Goal: Register for event/course

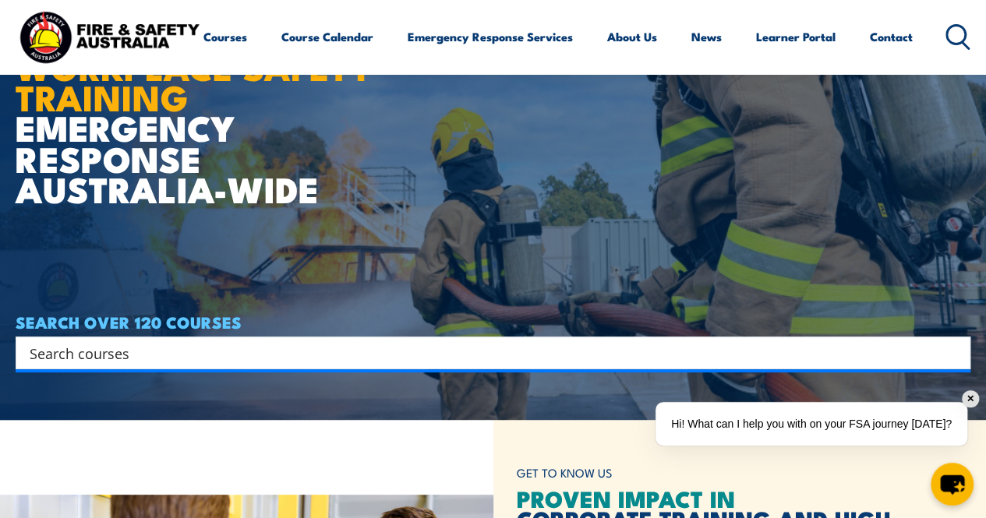
scroll to position [115, 0]
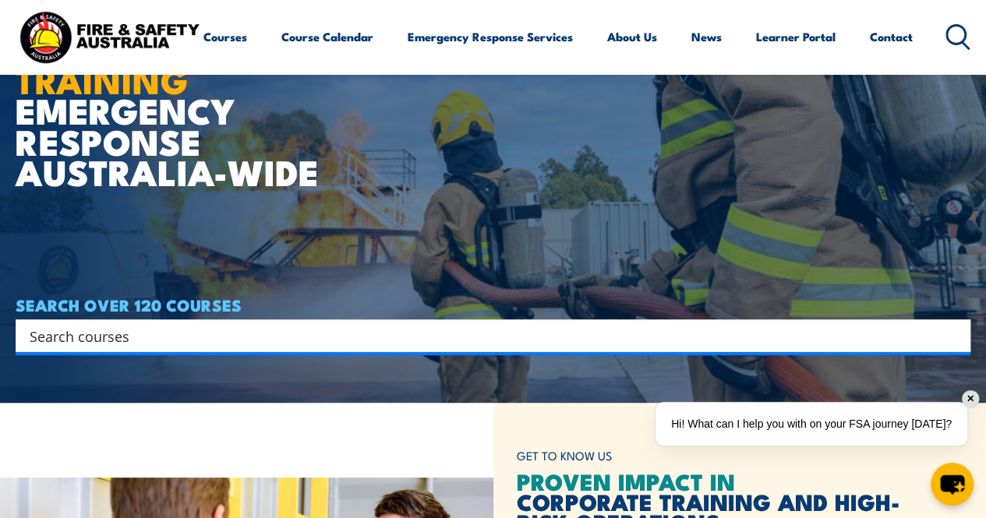
click at [421, 336] on input "Search input" at bounding box center [483, 335] width 906 height 23
type input "chief"
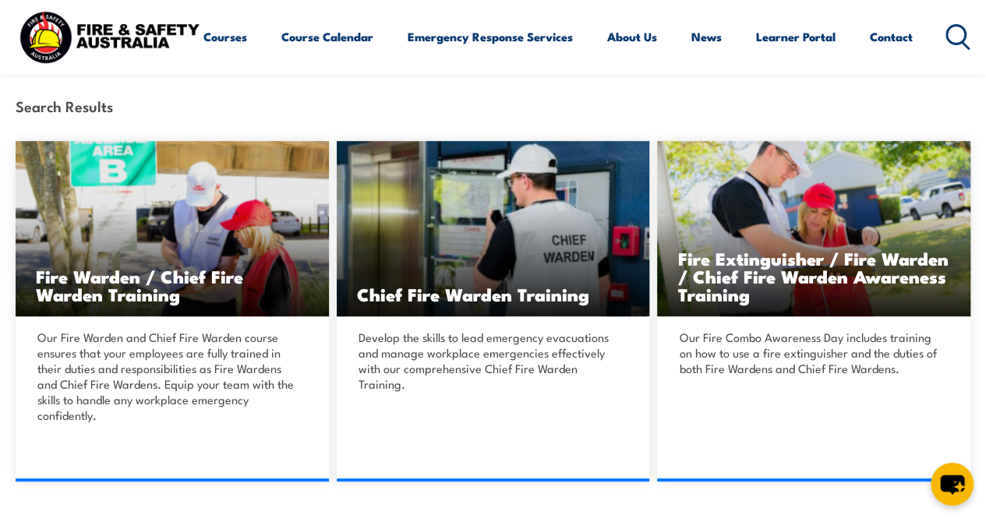
scroll to position [327, 0]
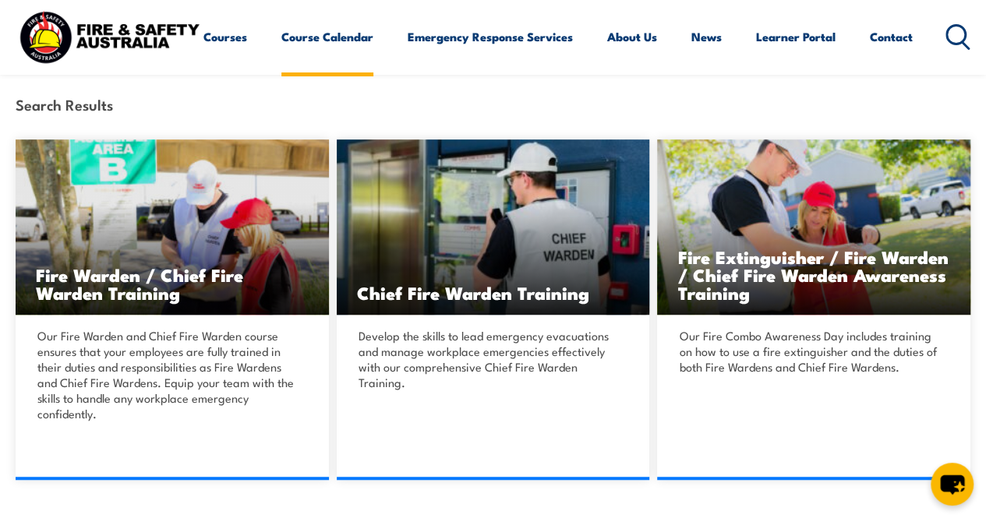
click at [281, 55] on link "Course Calendar" at bounding box center [327, 36] width 92 height 37
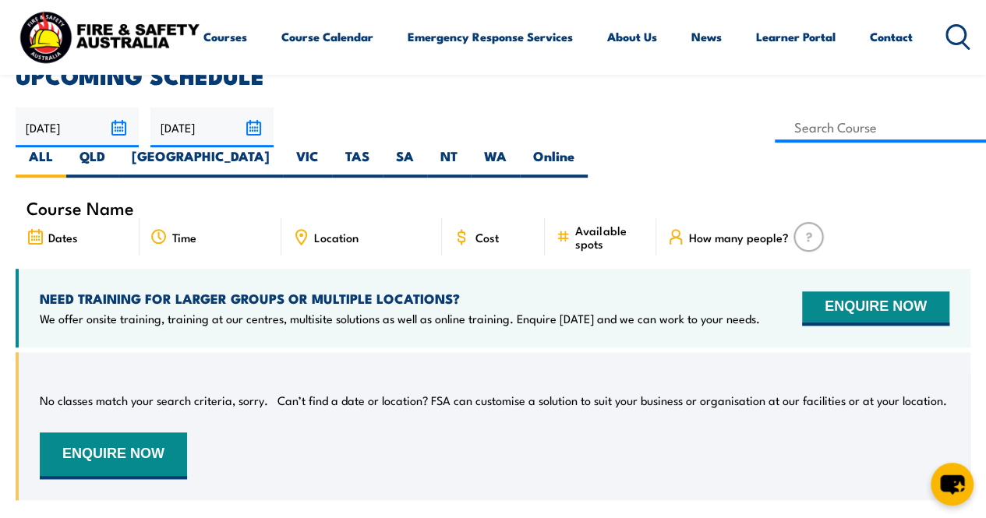
scroll to position [386, 0]
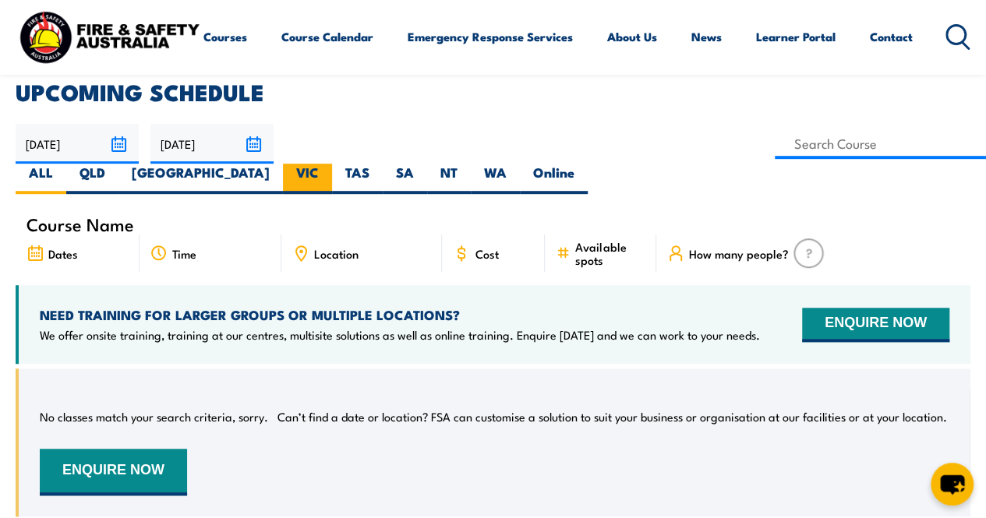
click at [332, 164] on label "VIC" at bounding box center [307, 179] width 49 height 30
click at [329, 164] on input "VIC" at bounding box center [324, 169] width 10 height 10
radio input "true"
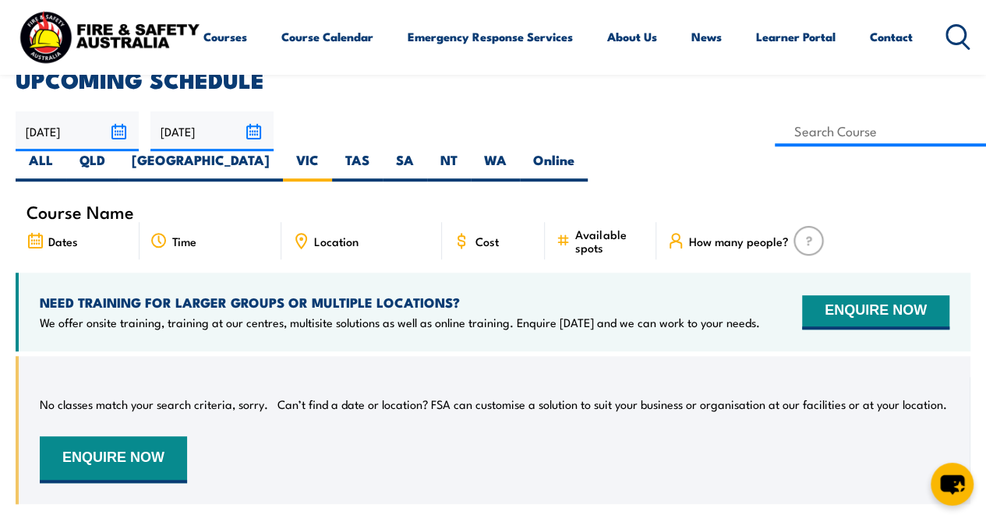
scroll to position [404, 0]
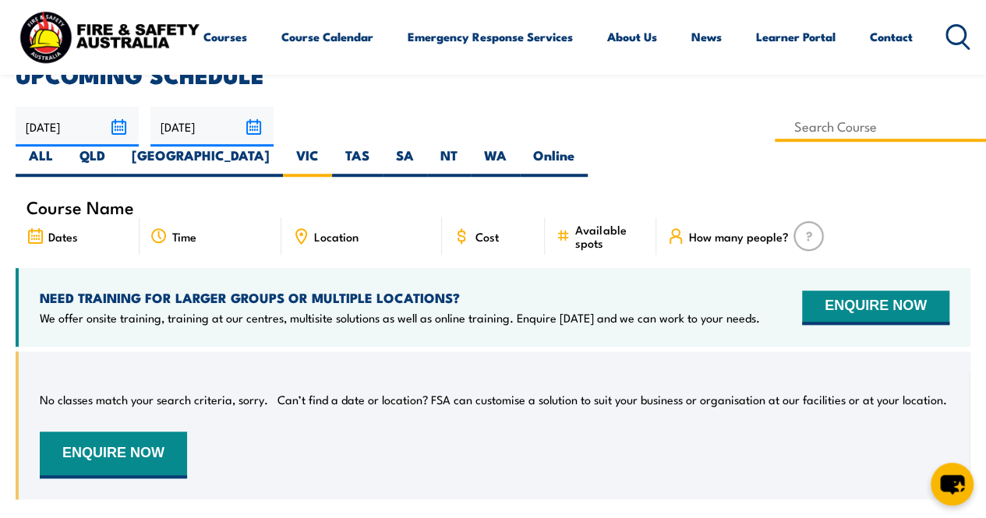
click at [775, 127] on input at bounding box center [880, 126] width 211 height 30
type input "Chief Fire Warden Training"
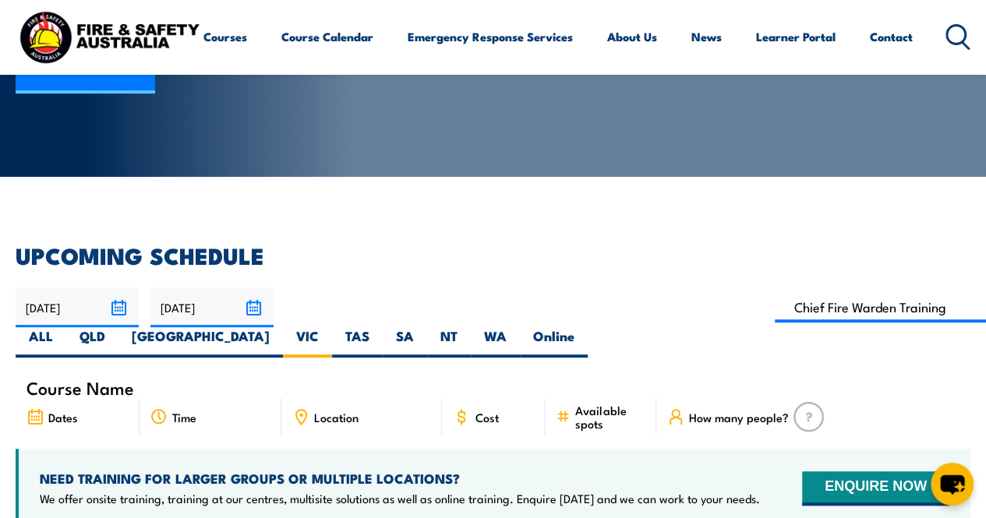
scroll to position [231, 0]
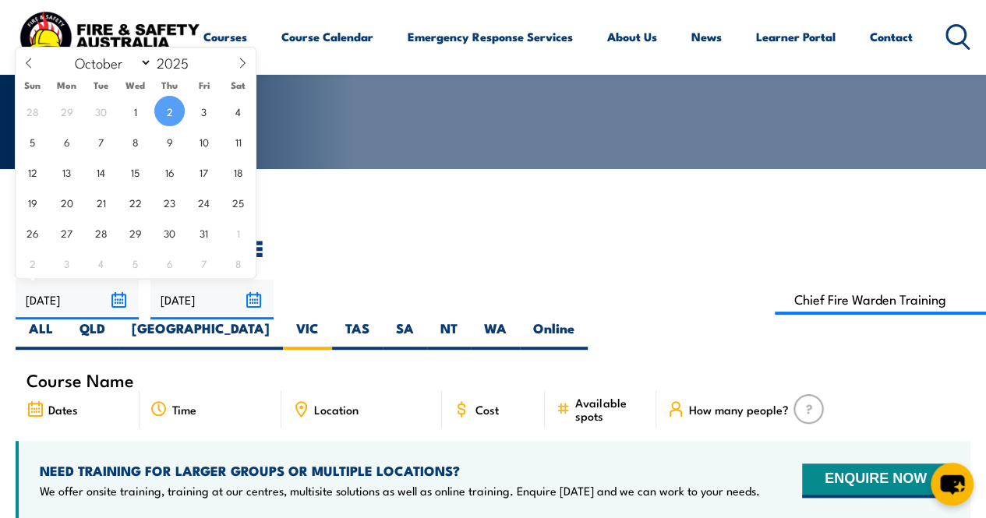
click at [122, 299] on input "02/10/2025" at bounding box center [77, 300] width 123 height 40
click at [170, 121] on span "2" at bounding box center [169, 111] width 30 height 30
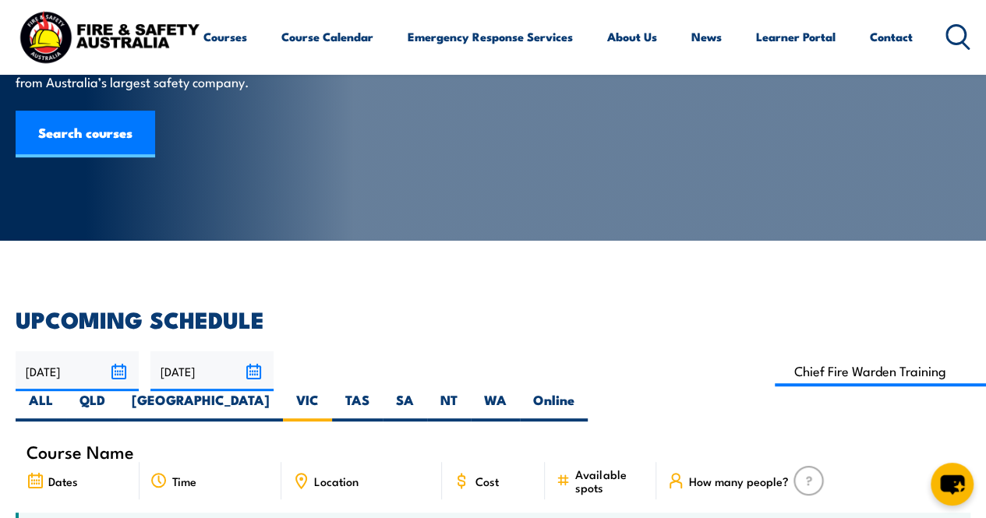
scroll to position [157, 0]
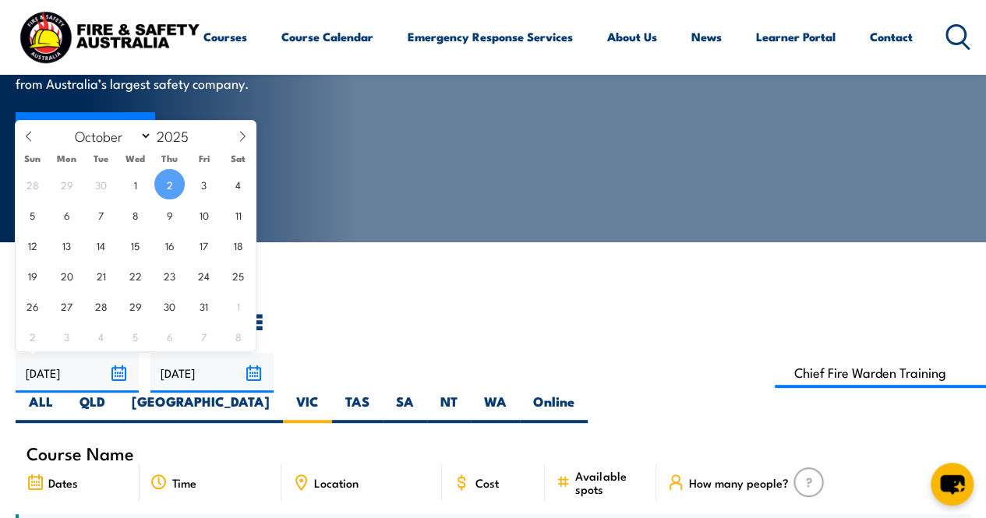
click at [123, 370] on input "02/10/2025" at bounding box center [77, 373] width 123 height 40
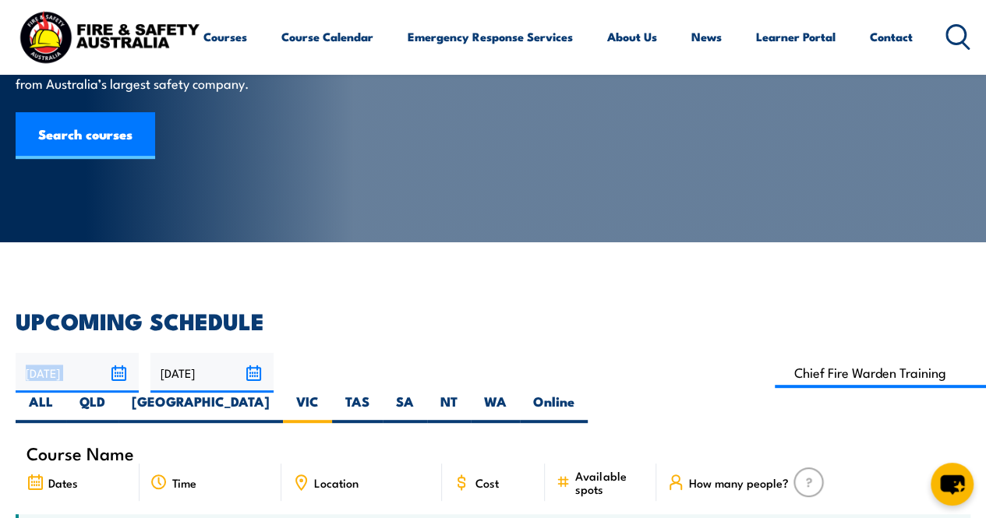
drag, startPoint x: 330, startPoint y: 312, endPoint x: 252, endPoint y: 373, distance: 98.8
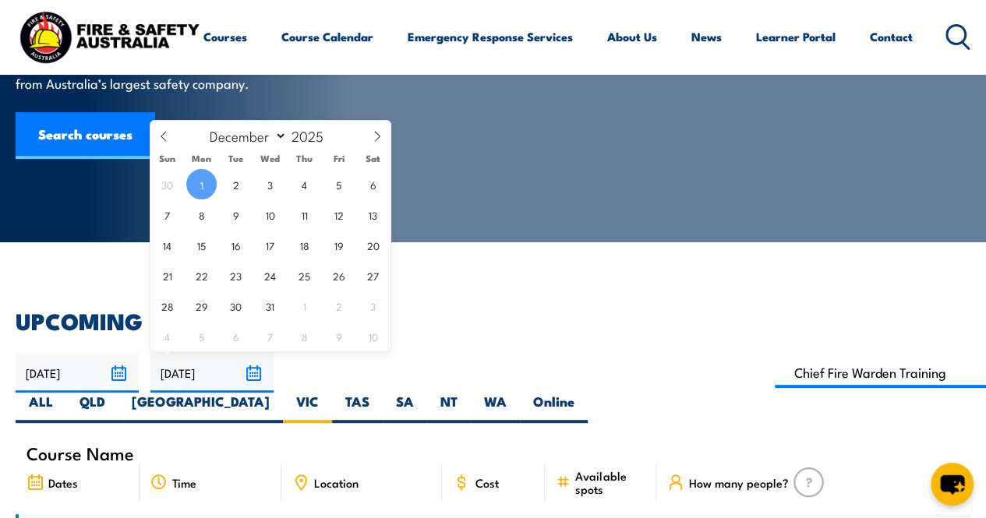
click at [252, 373] on input "01/12/2025" at bounding box center [211, 373] width 123 height 40
click at [276, 308] on span "31" at bounding box center [270, 306] width 30 height 30
type input "31/12/2025"
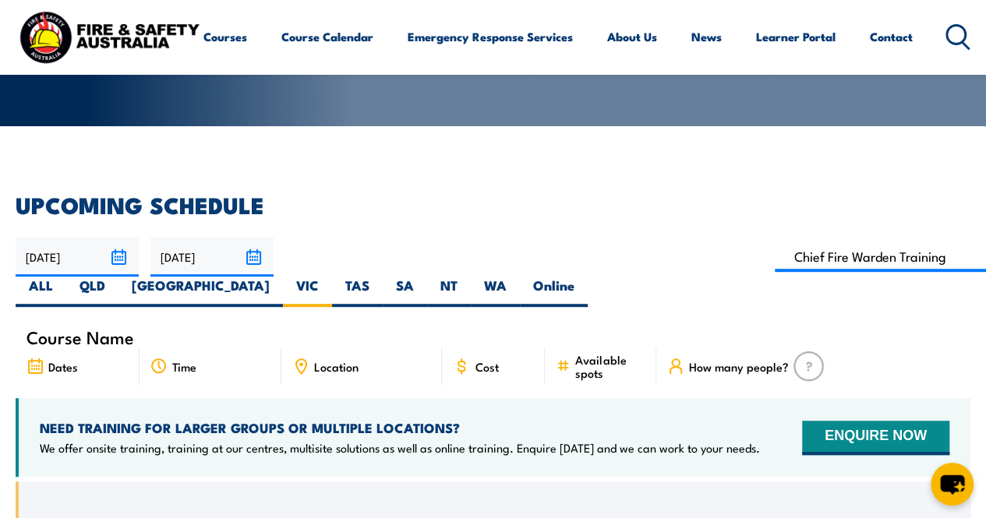
scroll to position [262, 0]
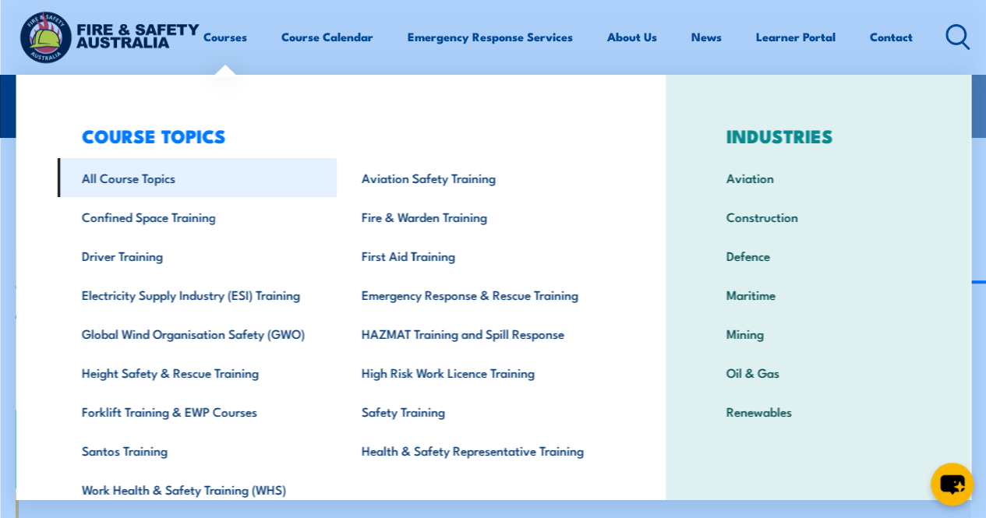
click at [183, 186] on link "All Course Topics" at bounding box center [197, 177] width 280 height 39
